Goal: Check status: Check status

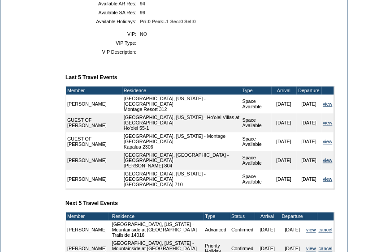
scroll to position [182, 0]
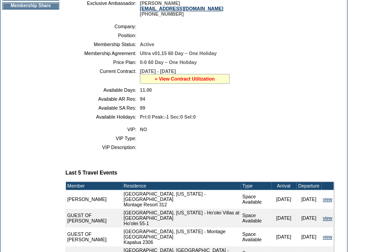
click at [188, 82] on link "» View Contract Utilization" at bounding box center [185, 78] width 60 height 5
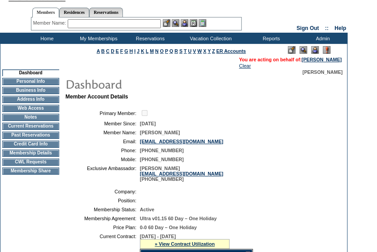
scroll to position [10, 0]
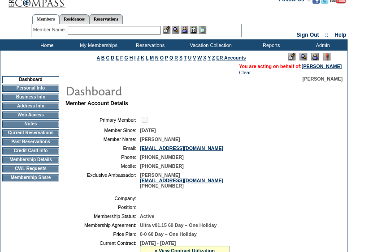
click at [249, 157] on td "[PHONE_NUMBER]" at bounding box center [235, 157] width 191 height 5
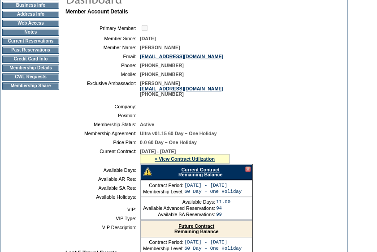
scroll to position [105, 0]
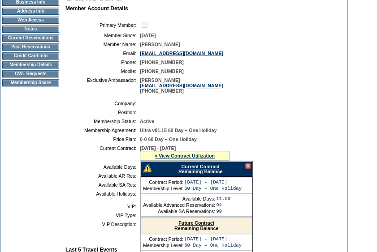
click at [196, 169] on link "Current Contract" at bounding box center [200, 166] width 38 height 5
click at [316, 169] on table "Company: Position: Membership Status: Active Membership Agreement: Ultra v01.15…" at bounding box center [199, 148] width 269 height 103
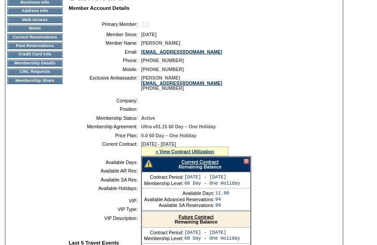
scroll to position [0, 0]
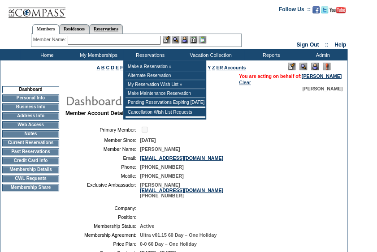
click at [122, 32] on link "Reservations" at bounding box center [106, 28] width 34 height 9
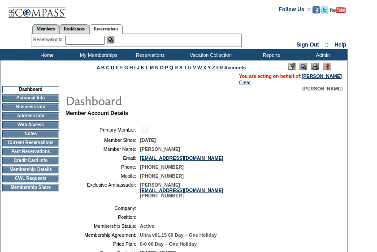
click at [85, 39] on input "text" at bounding box center [84, 40] width 39 height 9
paste input "1702339"
type input "1702339"
click at [114, 40] on img at bounding box center [111, 40] width 8 height 8
